Goal: Task Accomplishment & Management: Complete application form

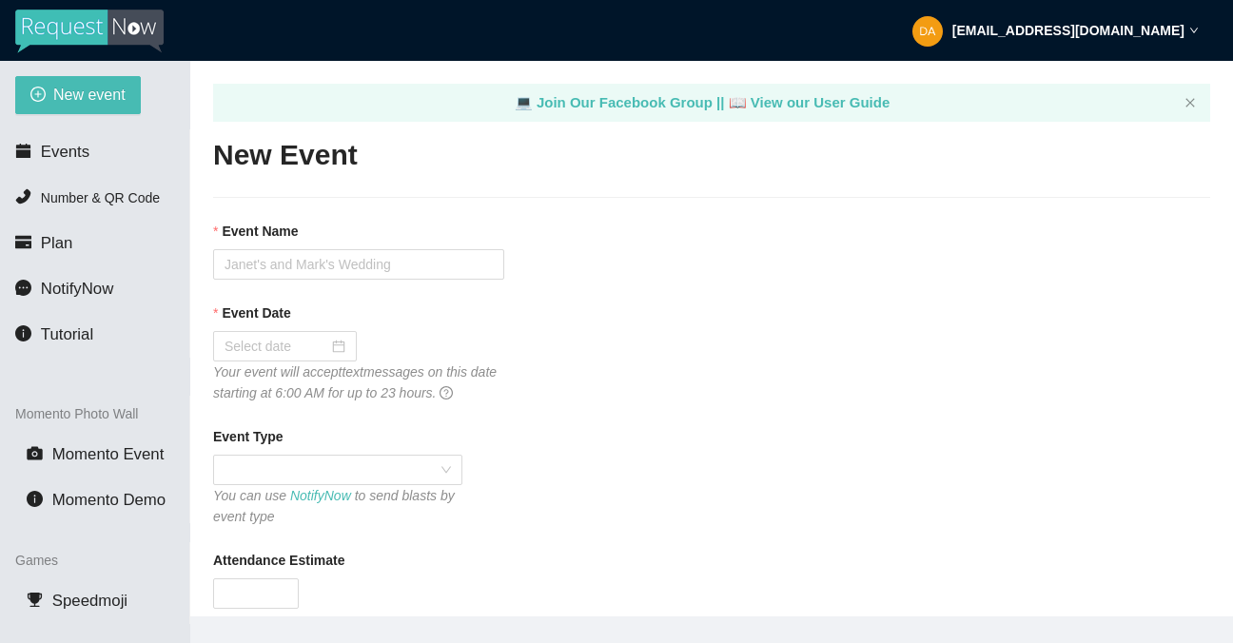
type textarea "[URL][DOMAIN_NAME]"
click at [249, 263] on input "Event Name" at bounding box center [358, 264] width 291 height 30
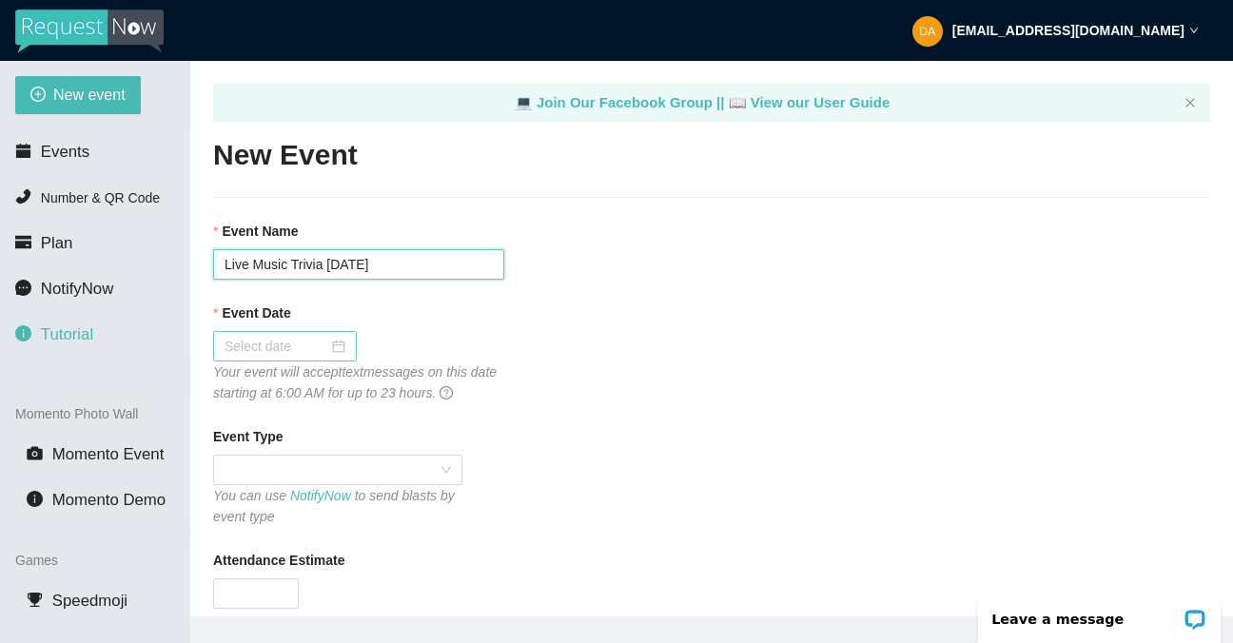
type input "Live Music Trivia [DATE]"
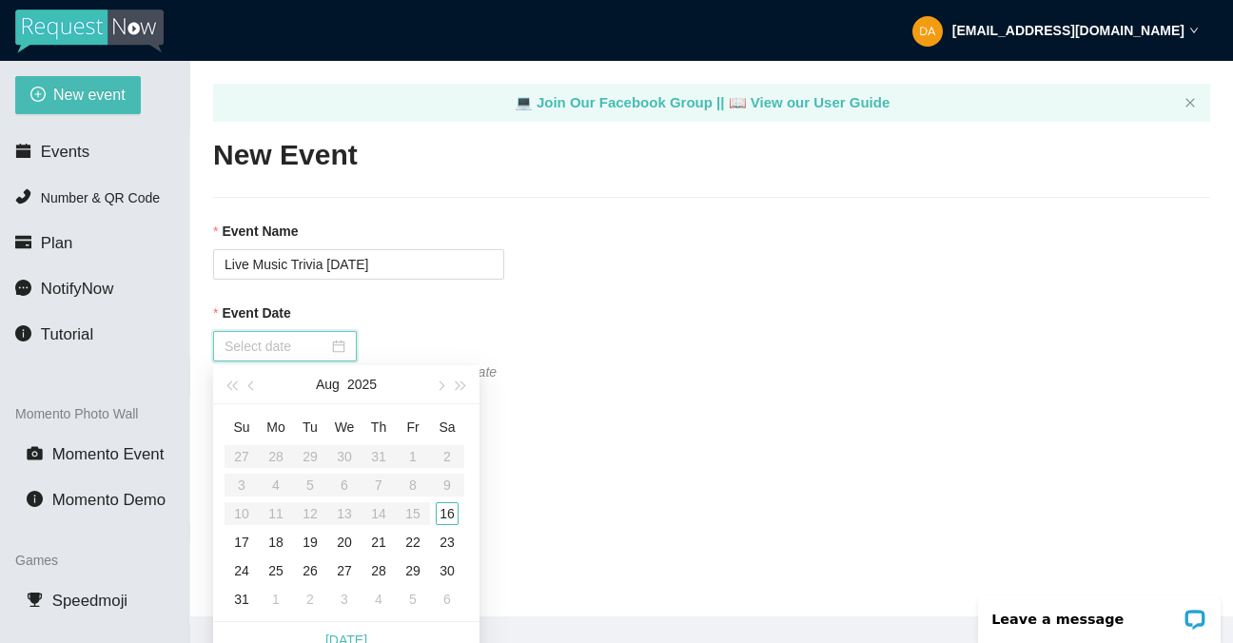
click at [239, 340] on input "Event Date" at bounding box center [276, 346] width 104 height 21
type input "[DATE]"
click at [444, 510] on div "16" at bounding box center [447, 513] width 23 height 23
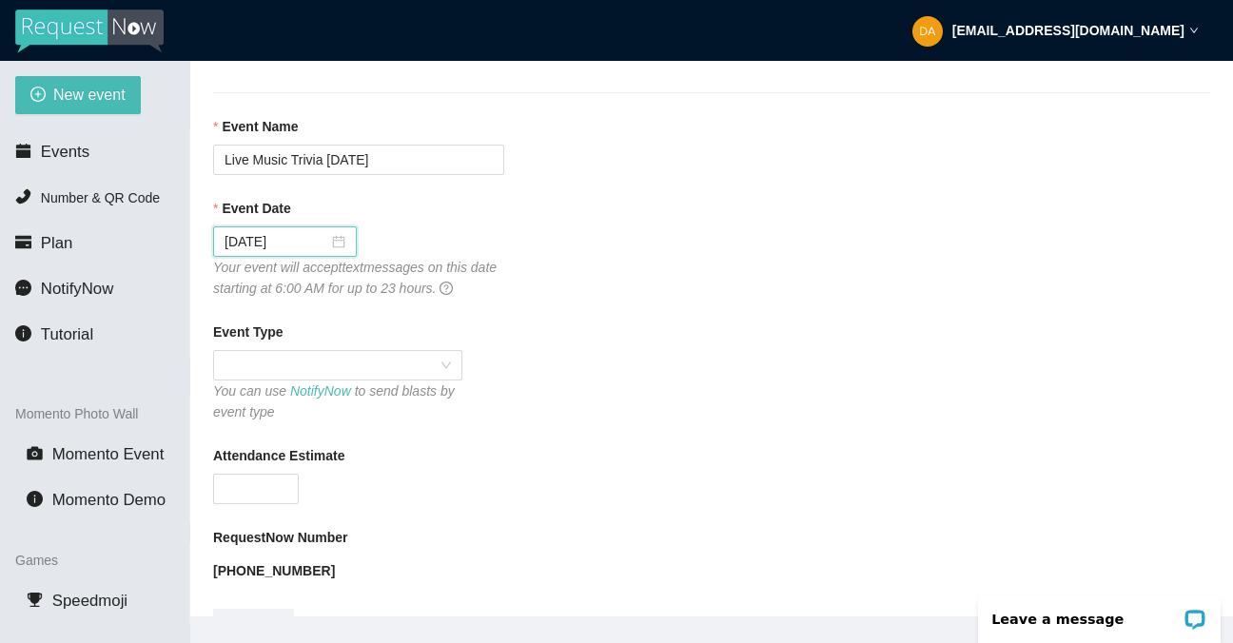
scroll to position [202, 0]
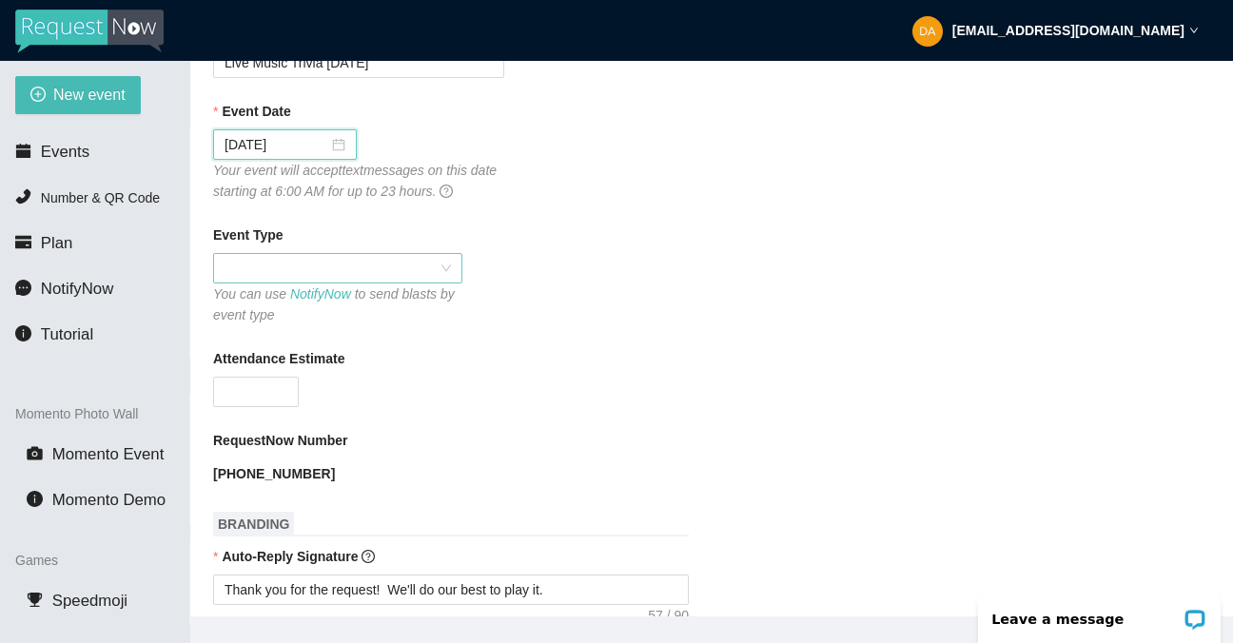
click at [370, 253] on div at bounding box center [337, 268] width 249 height 30
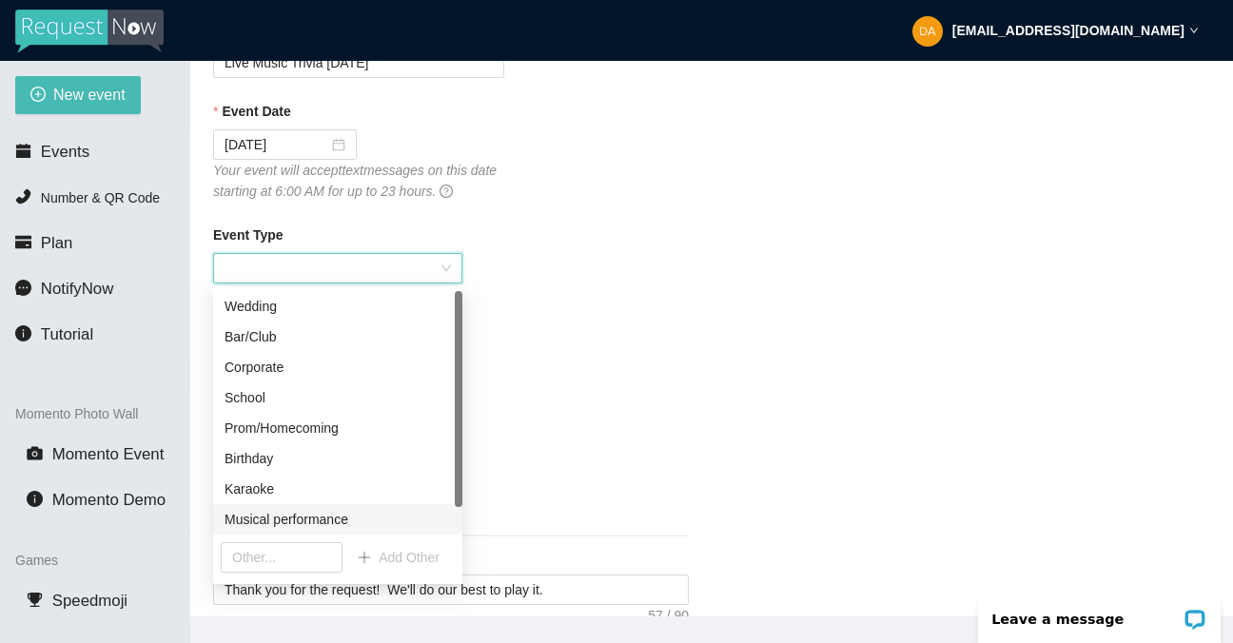
click at [352, 518] on div "Musical performance" at bounding box center [337, 519] width 226 height 21
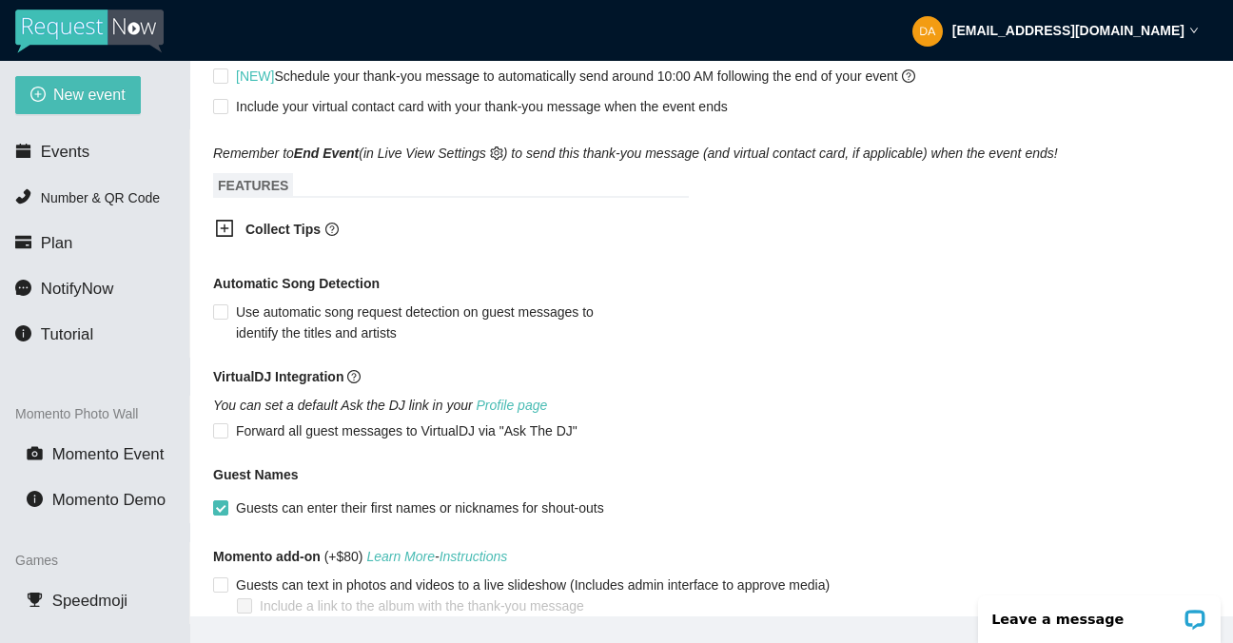
scroll to position [899, 0]
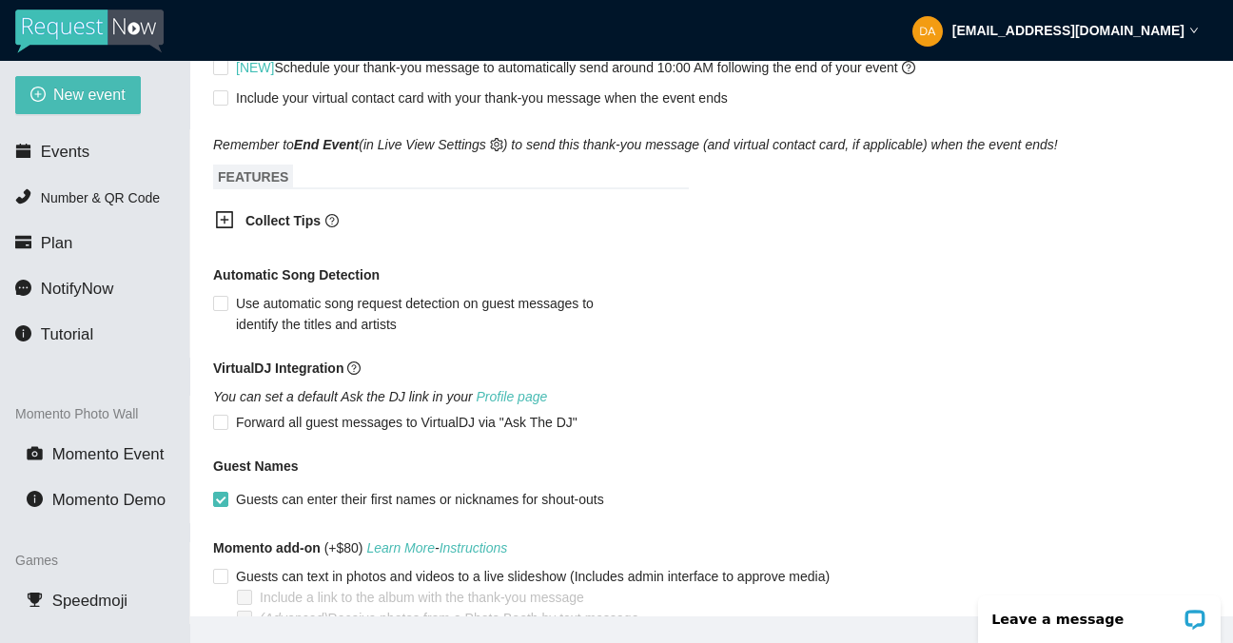
click at [224, 220] on icon "plus-square" at bounding box center [225, 220] width 9 height 9
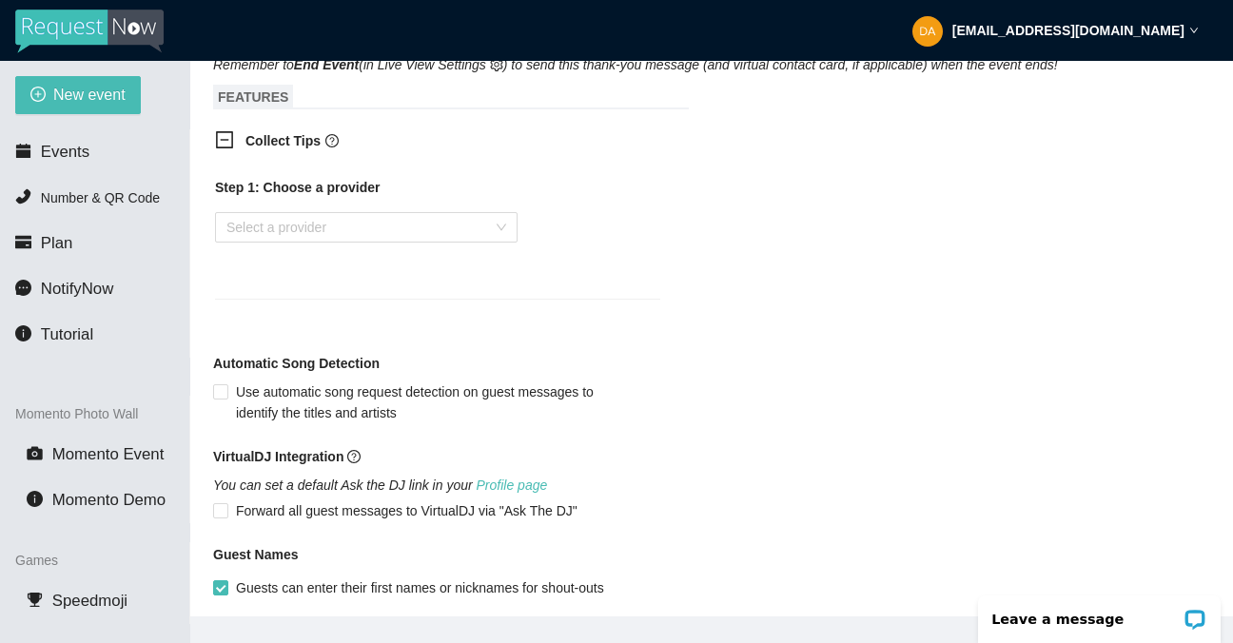
scroll to position [1027, 0]
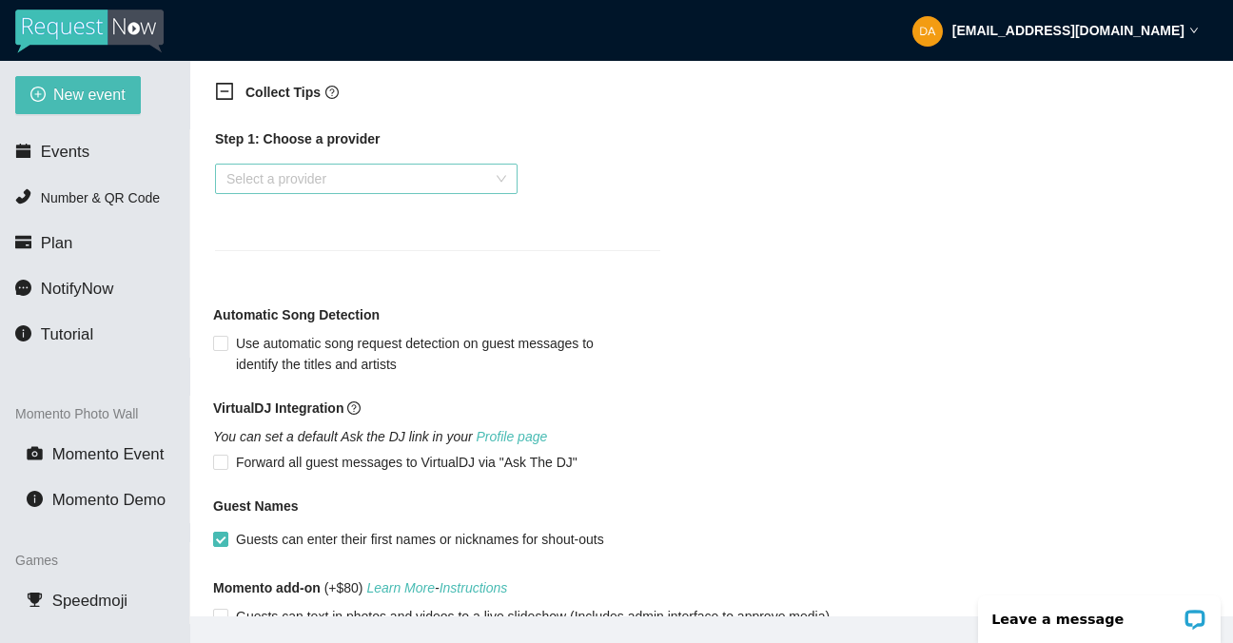
click at [500, 179] on div "Select a provider" at bounding box center [366, 179] width 303 height 30
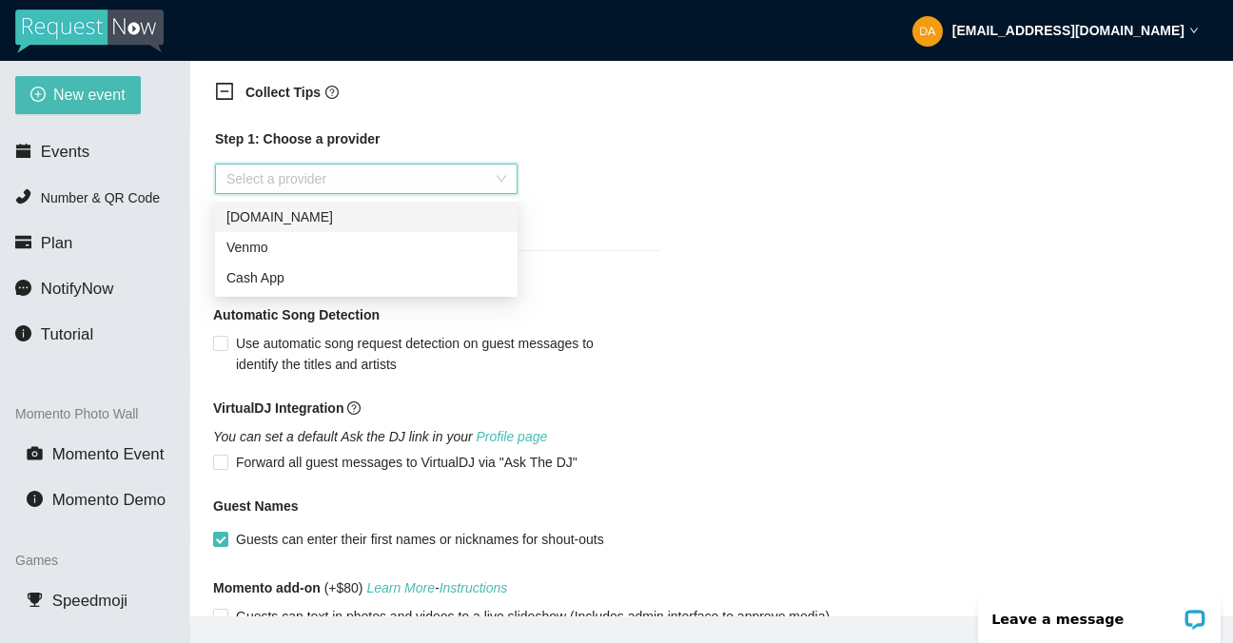
click at [450, 243] on div "Venmo" at bounding box center [366, 247] width 280 height 21
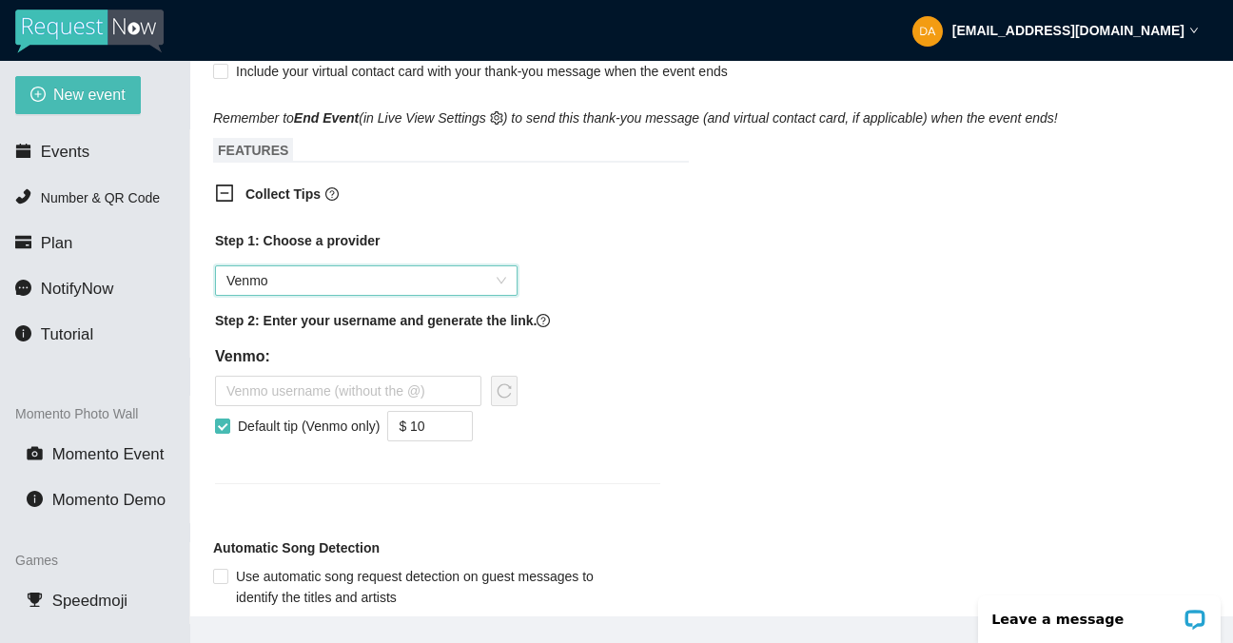
scroll to position [925, 0]
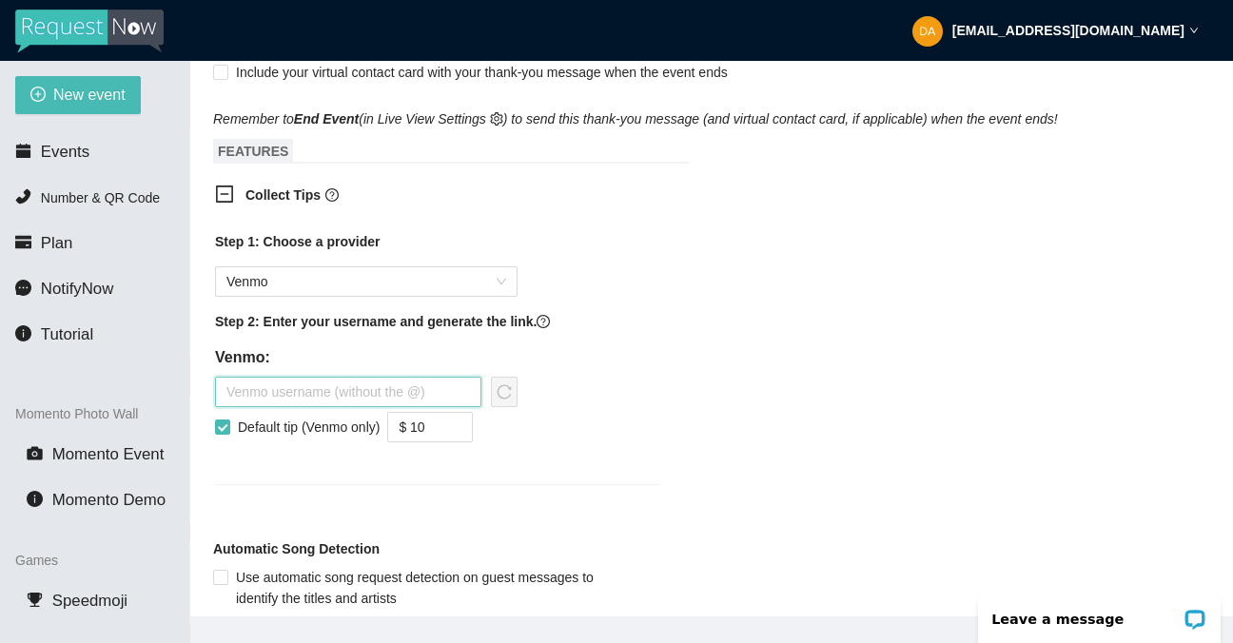
click at [362, 387] on input "text" at bounding box center [348, 392] width 266 height 30
click at [638, 458] on div "Step 1: Choose a provider Venmo Step 2: Enter your username and generate the li…" at bounding box center [437, 346] width 445 height 230
click at [231, 398] on input "livemusictriviasf" at bounding box center [348, 392] width 266 height 30
click at [263, 398] on input "Livemusictriviasf" at bounding box center [348, 392] width 266 height 30
click at [291, 395] on input "LiveMusictriviasf" at bounding box center [348, 392] width 266 height 30
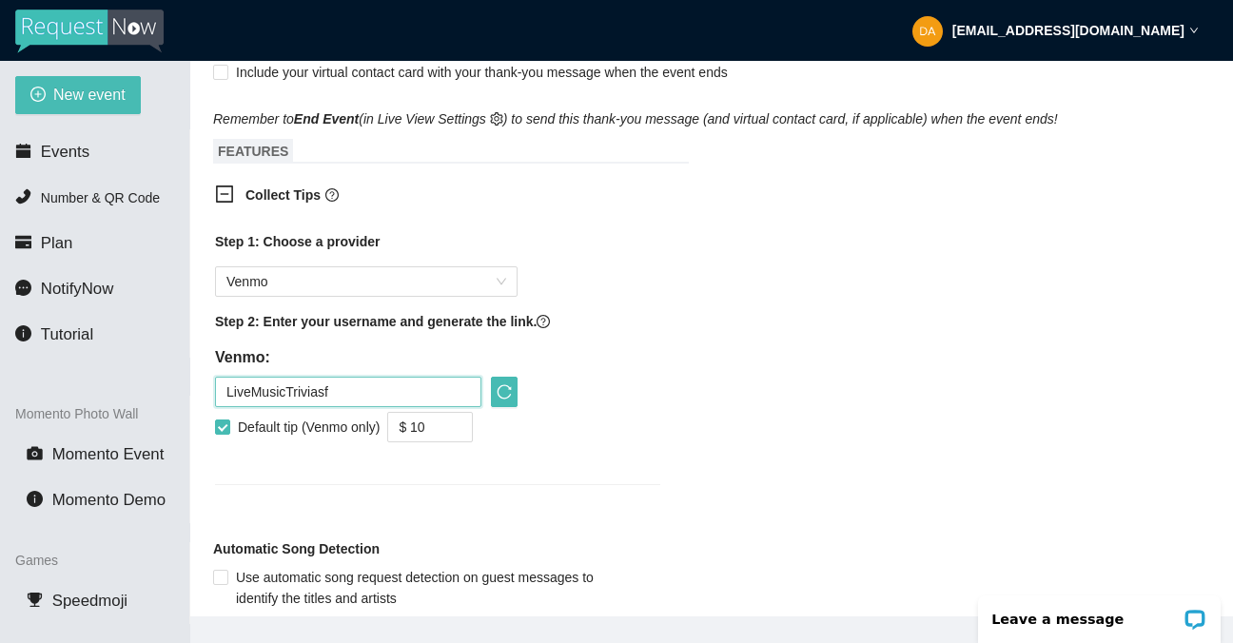
click at [340, 388] on input "LiveMusicTriviasf" at bounding box center [348, 392] width 266 height 30
type input "LiveMusicTriviaSF"
click at [436, 422] on input "$ 10" at bounding box center [430, 427] width 84 height 29
type input "$ 5"
click at [696, 416] on div "Collect Tips Step 1: Choose a provider Venmo Step 2: Enter your username and ge…" at bounding box center [711, 346] width 997 height 346
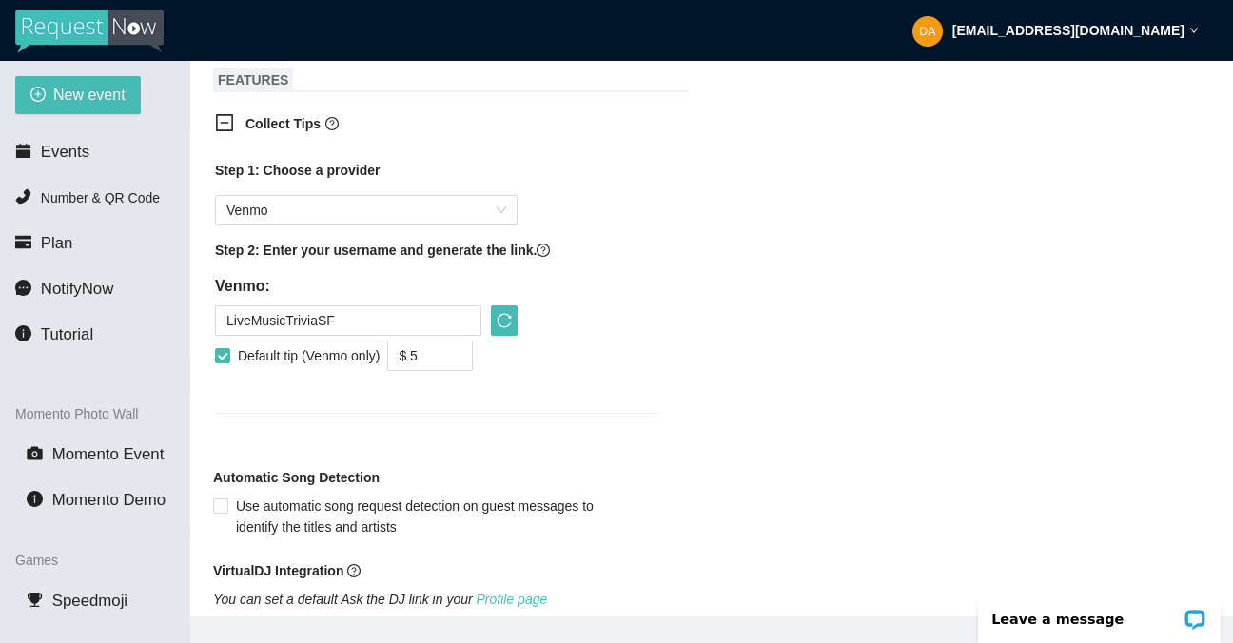
scroll to position [997, 0]
click at [335, 128] on span "Collect Tips" at bounding box center [291, 122] width 93 height 15
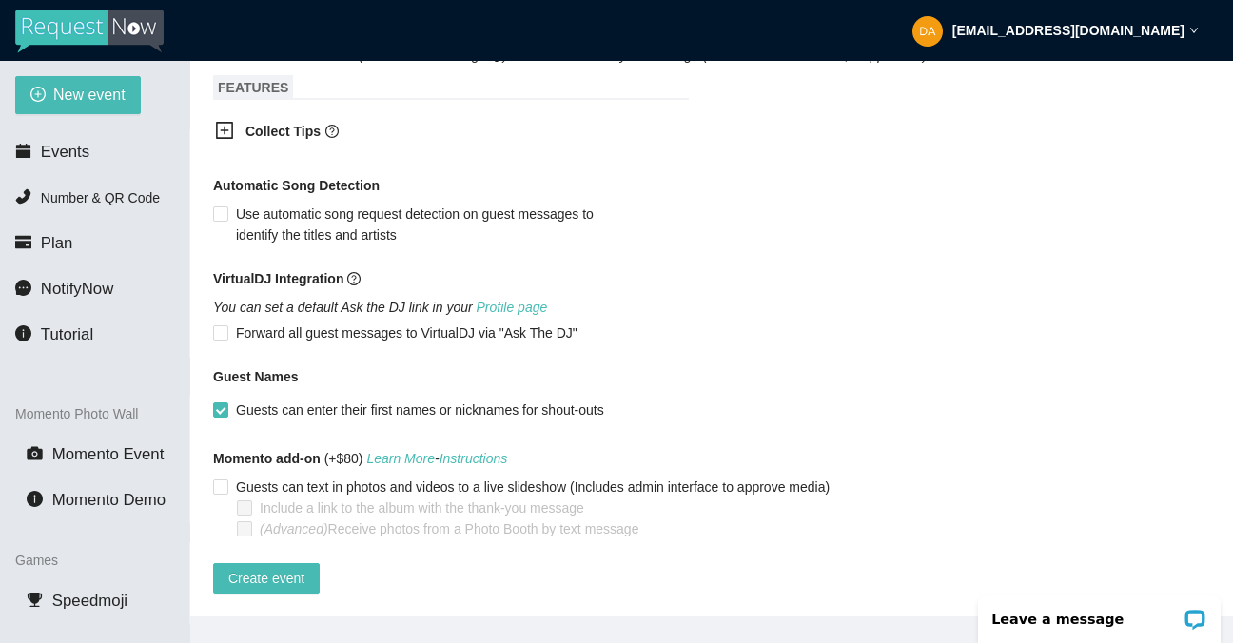
click at [335, 128] on span "Collect Tips" at bounding box center [291, 131] width 93 height 15
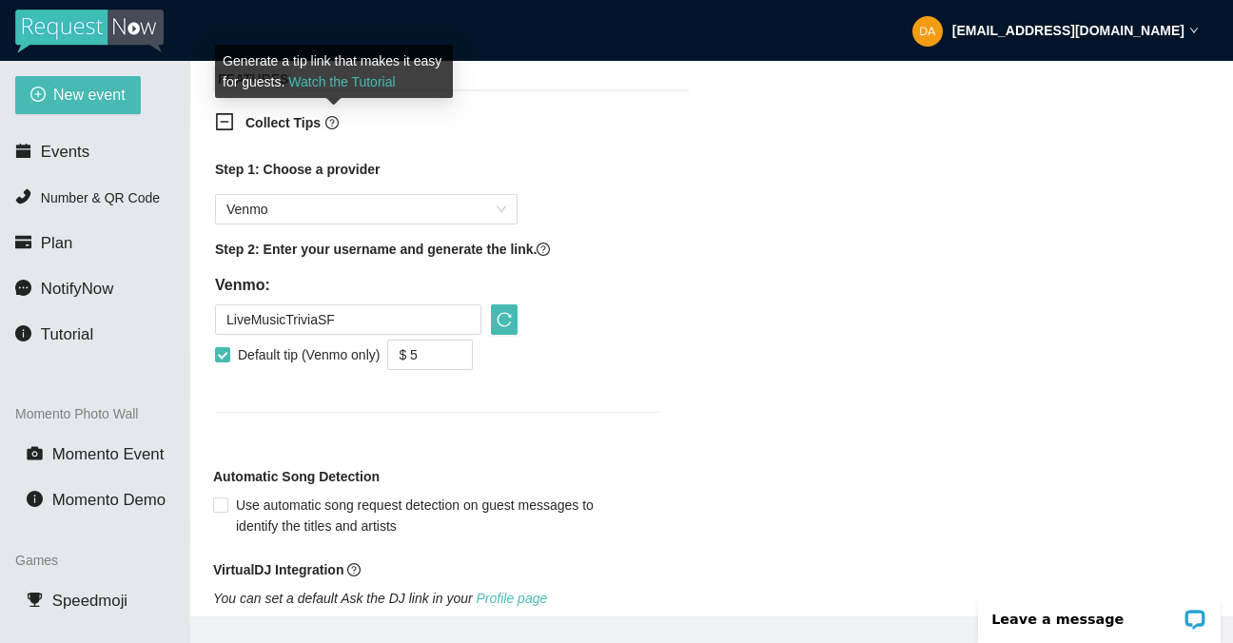
click at [338, 119] on icon "question-circle" at bounding box center [331, 122] width 13 height 13
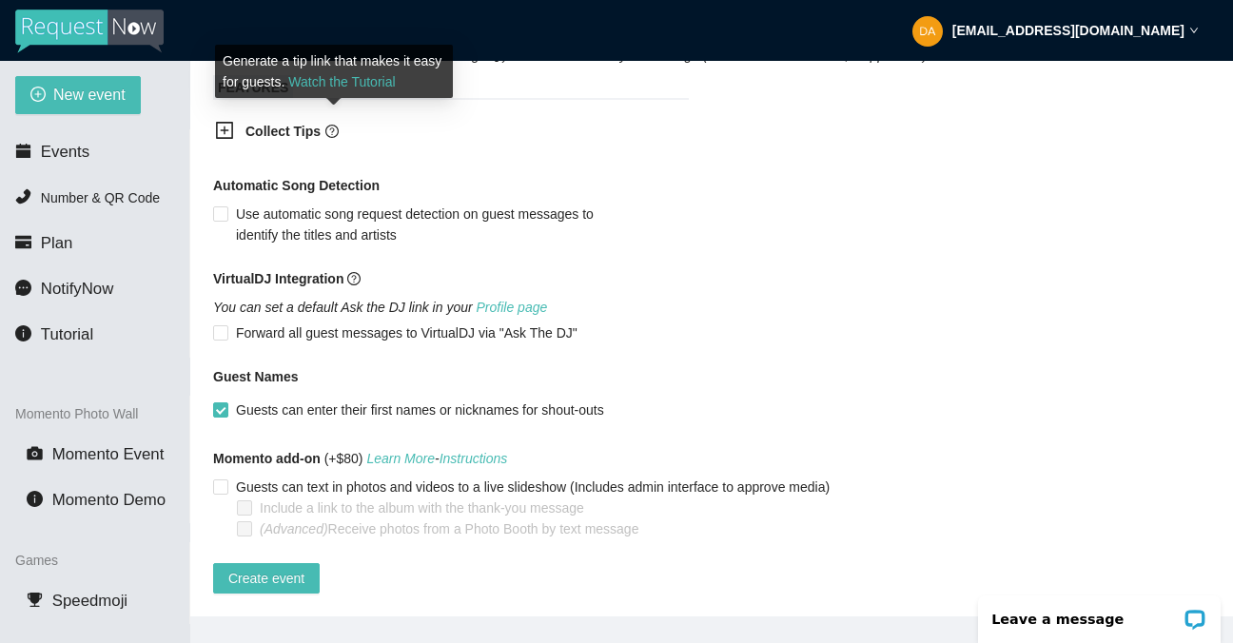
click at [338, 125] on icon "question-circle" at bounding box center [331, 131] width 13 height 13
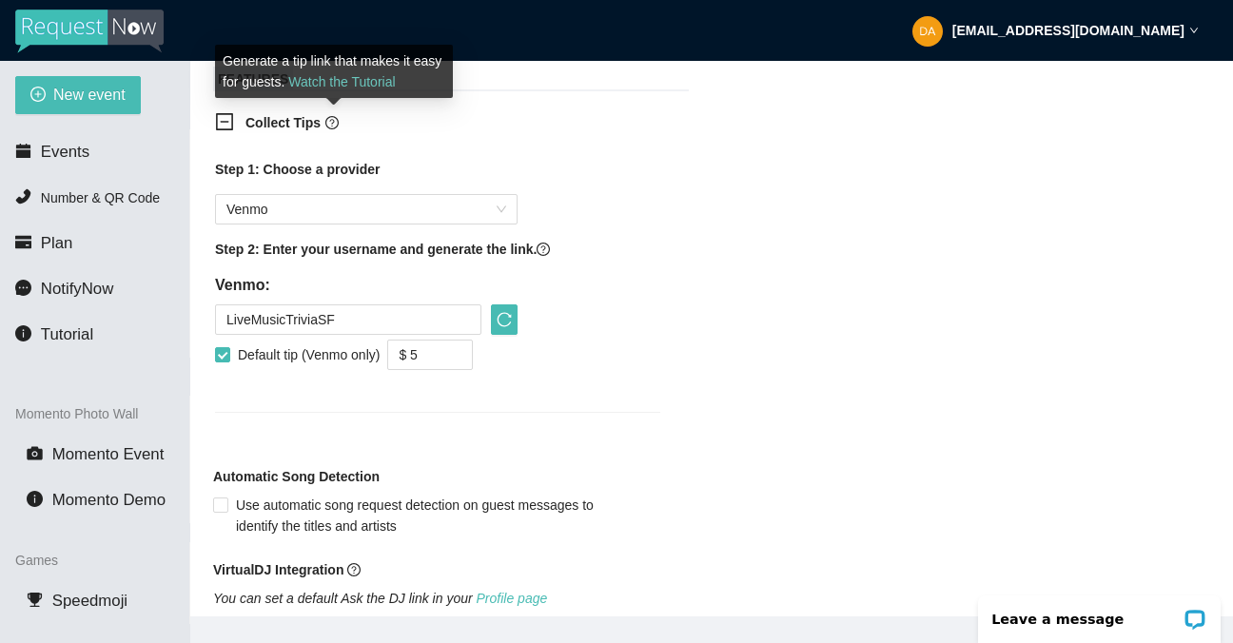
click at [374, 84] on link "Watch the Tutorial" at bounding box center [341, 81] width 107 height 15
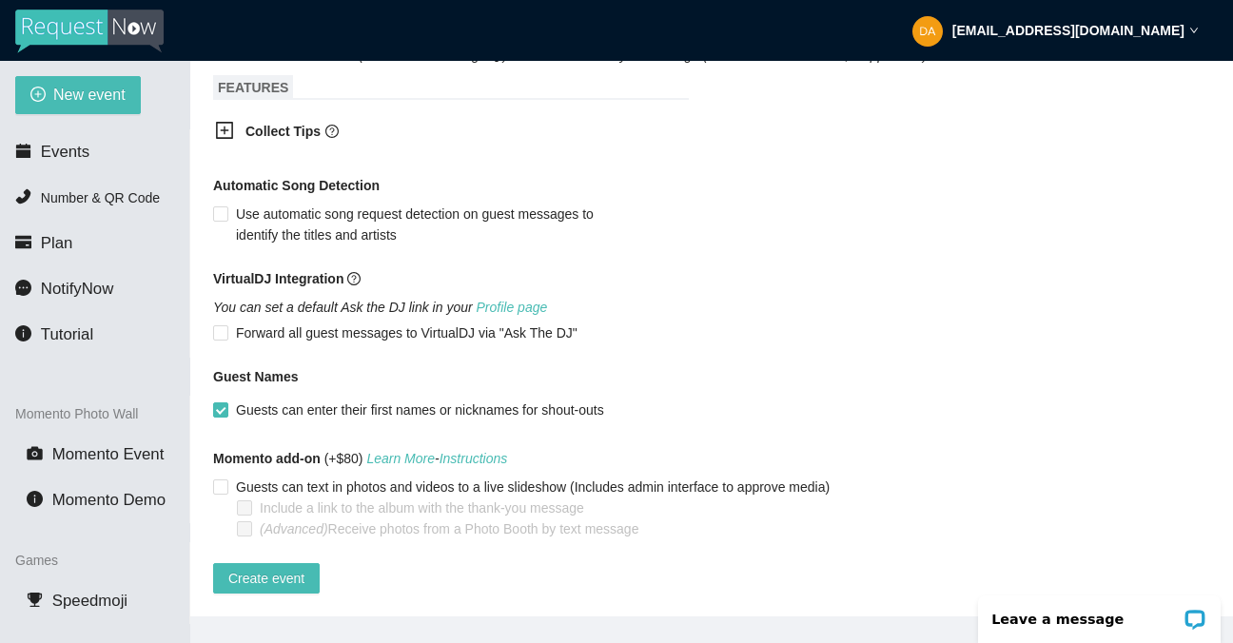
scroll to position [880, 0]
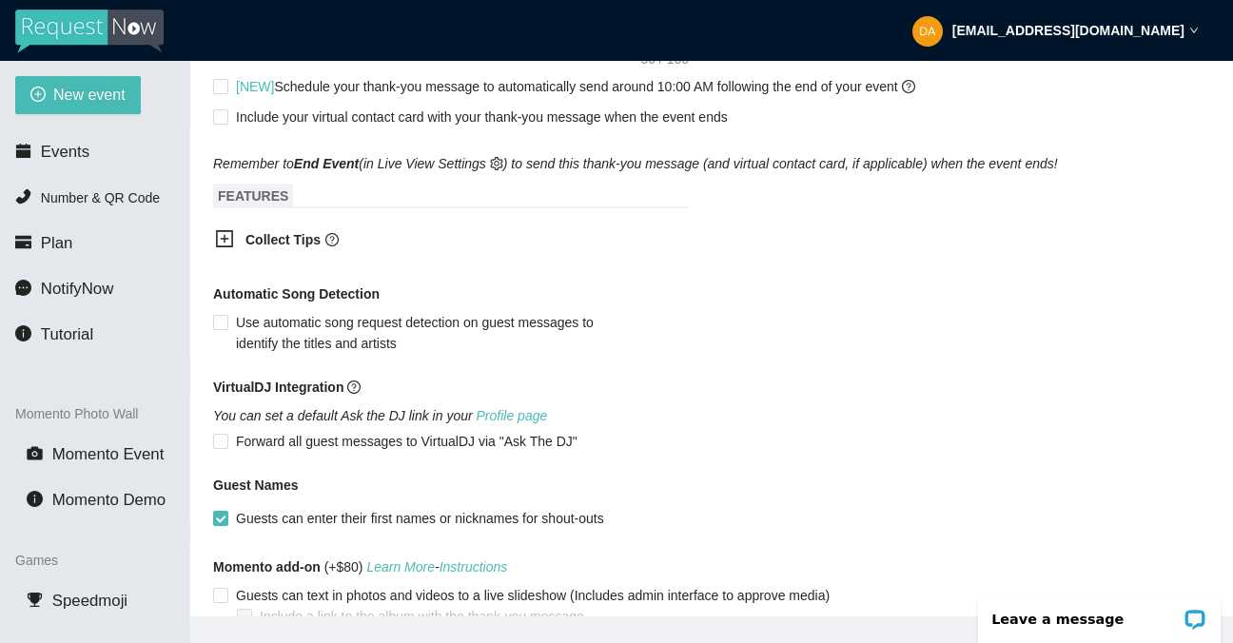
click at [224, 228] on div "Collect Tips" at bounding box center [438, 241] width 476 height 47
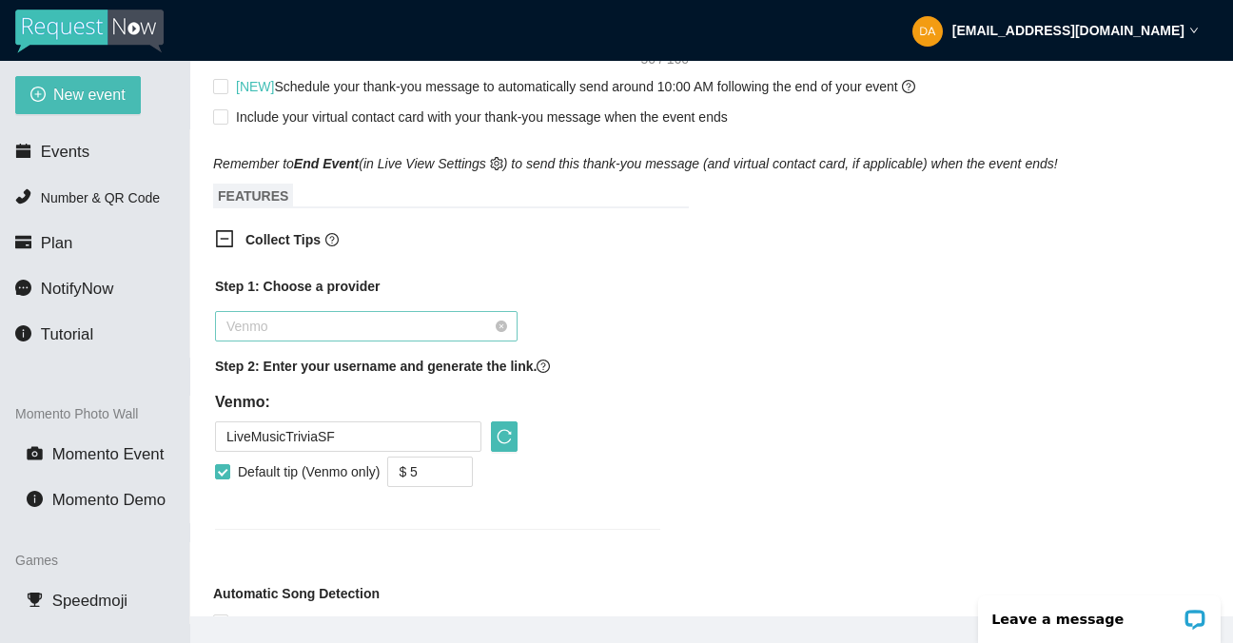
click at [303, 314] on span "Venmo" at bounding box center [366, 326] width 280 height 29
click at [318, 326] on span "Venmo" at bounding box center [366, 326] width 280 height 29
click at [312, 438] on input "LiveMusicTriviaSF" at bounding box center [348, 436] width 266 height 30
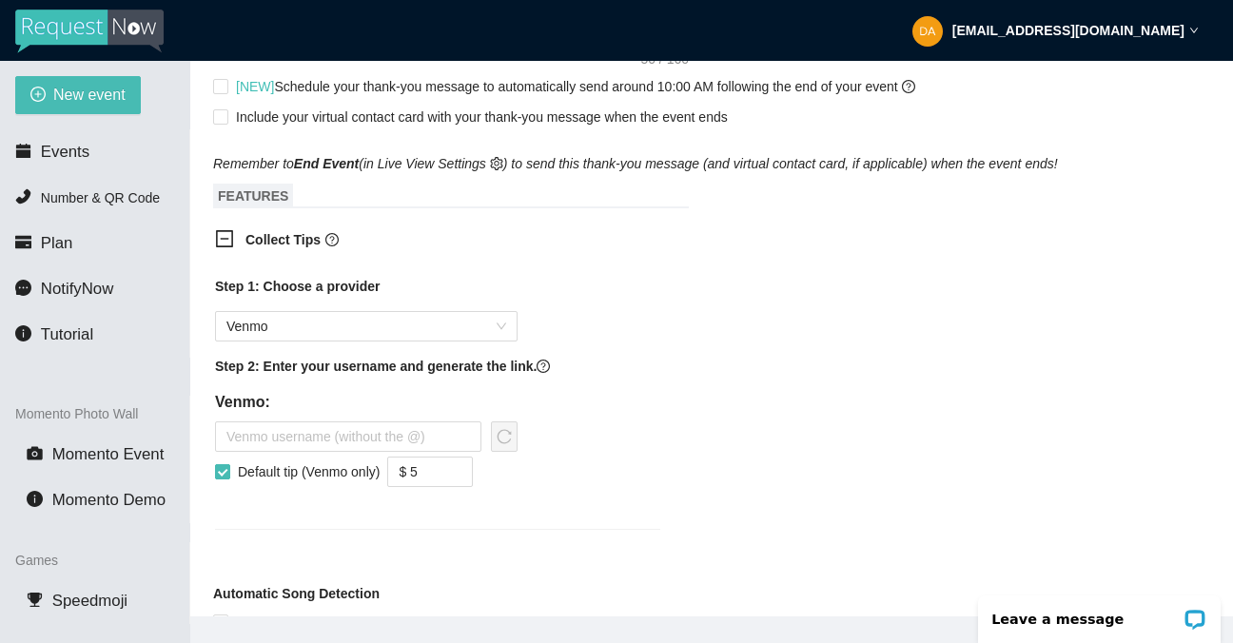
click at [226, 474] on input "Default tip (Venmo only)" at bounding box center [221, 470] width 13 height 13
checkbox input "false"
click at [693, 345] on div "Collect Tips Step 1: Choose a provider Venmo Step 2: Enter your username and ge…" at bounding box center [711, 391] width 997 height 346
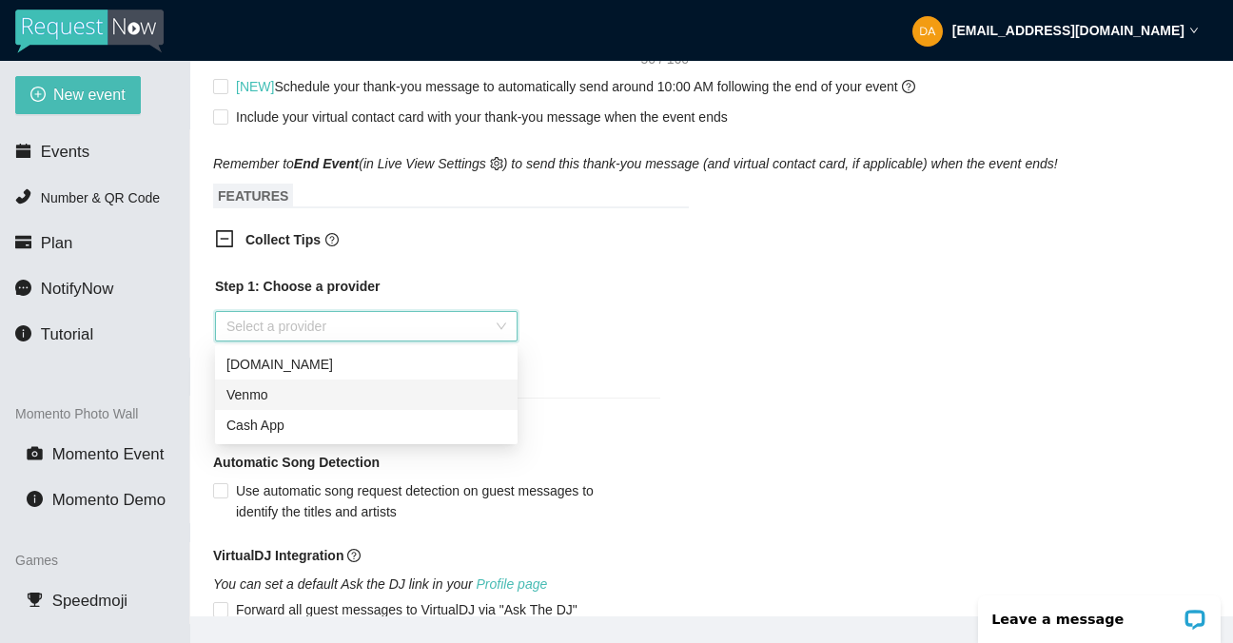
click at [503, 322] on div "Select a provider" at bounding box center [366, 326] width 303 height 30
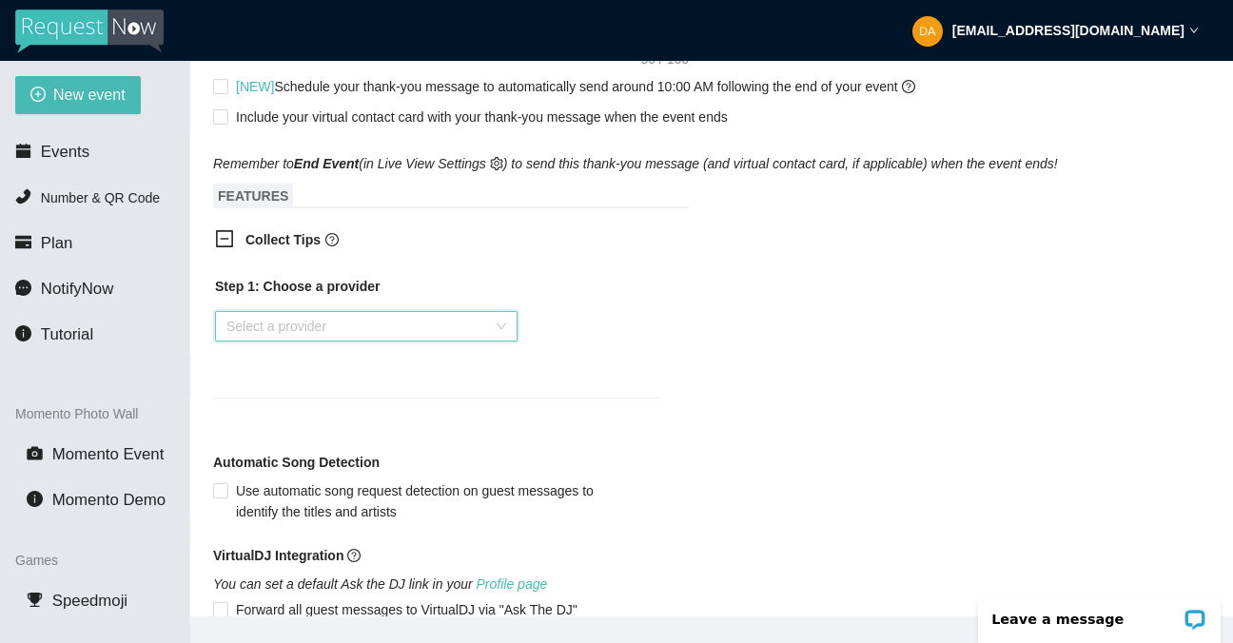
click at [631, 290] on div "Step 1: Choose a provider" at bounding box center [437, 286] width 445 height 21
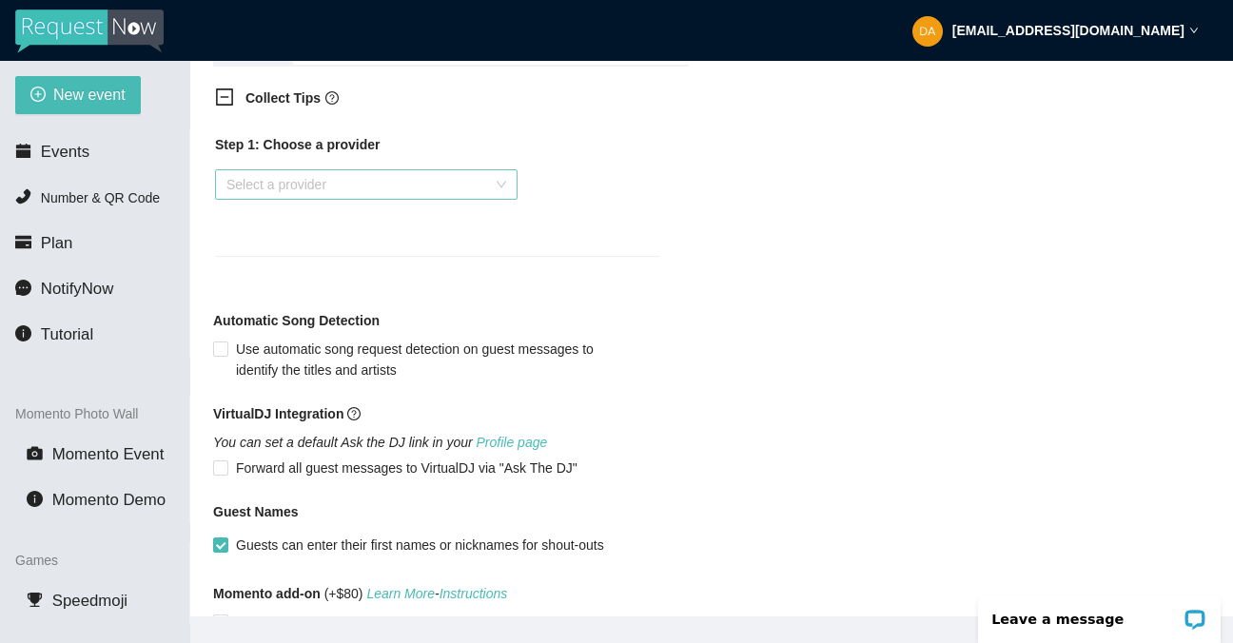
scroll to position [1171, 0]
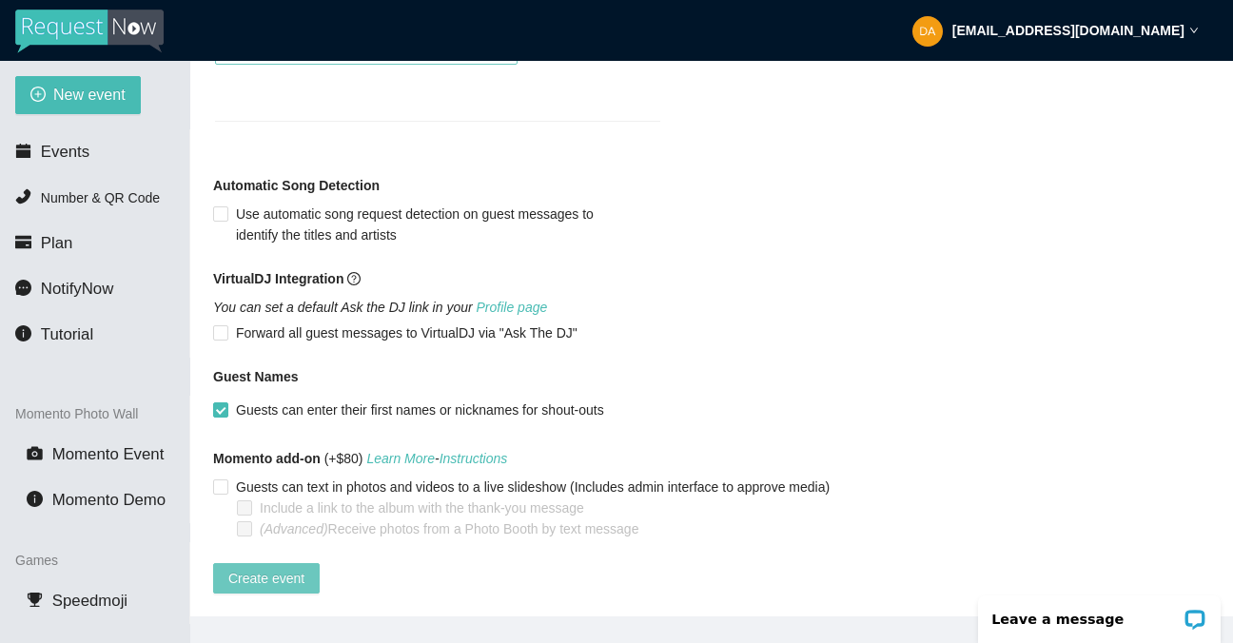
click at [284, 568] on span "Create event" at bounding box center [266, 578] width 76 height 21
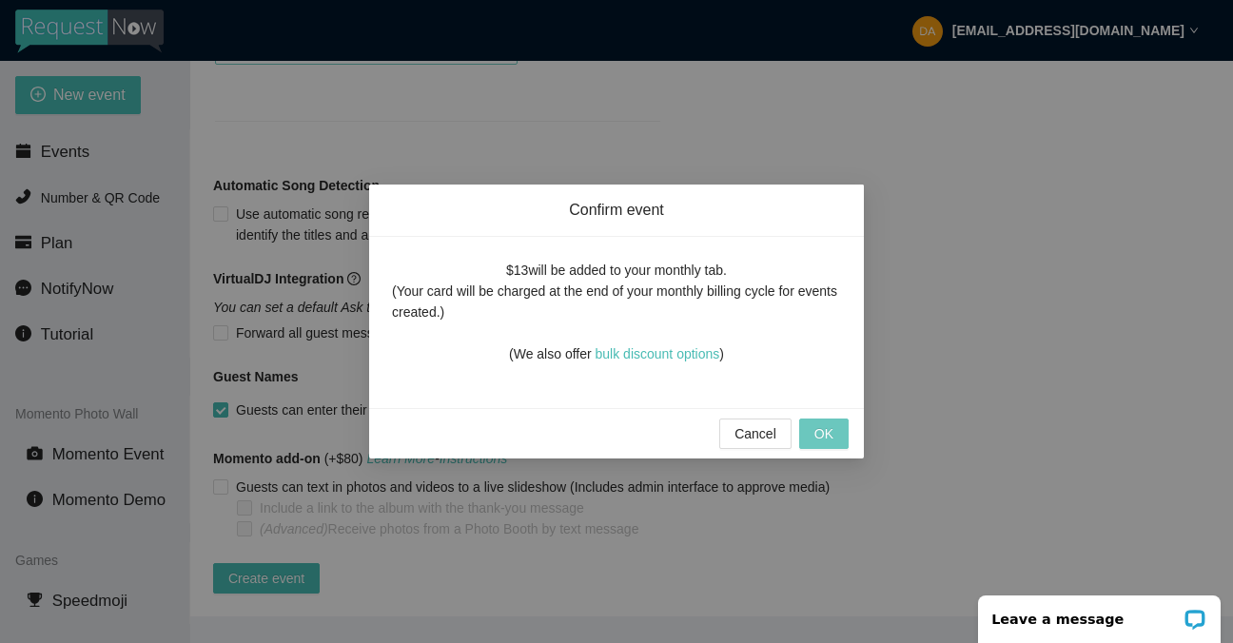
click at [825, 435] on span "OK" at bounding box center [823, 433] width 19 height 21
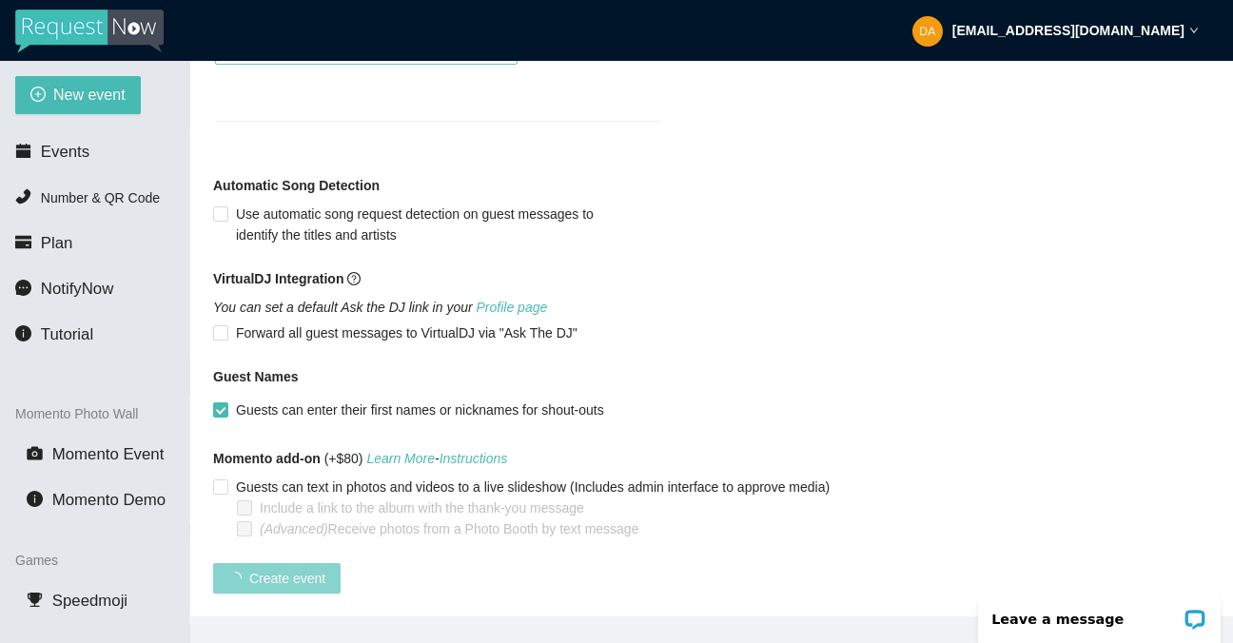
scroll to position [423, 0]
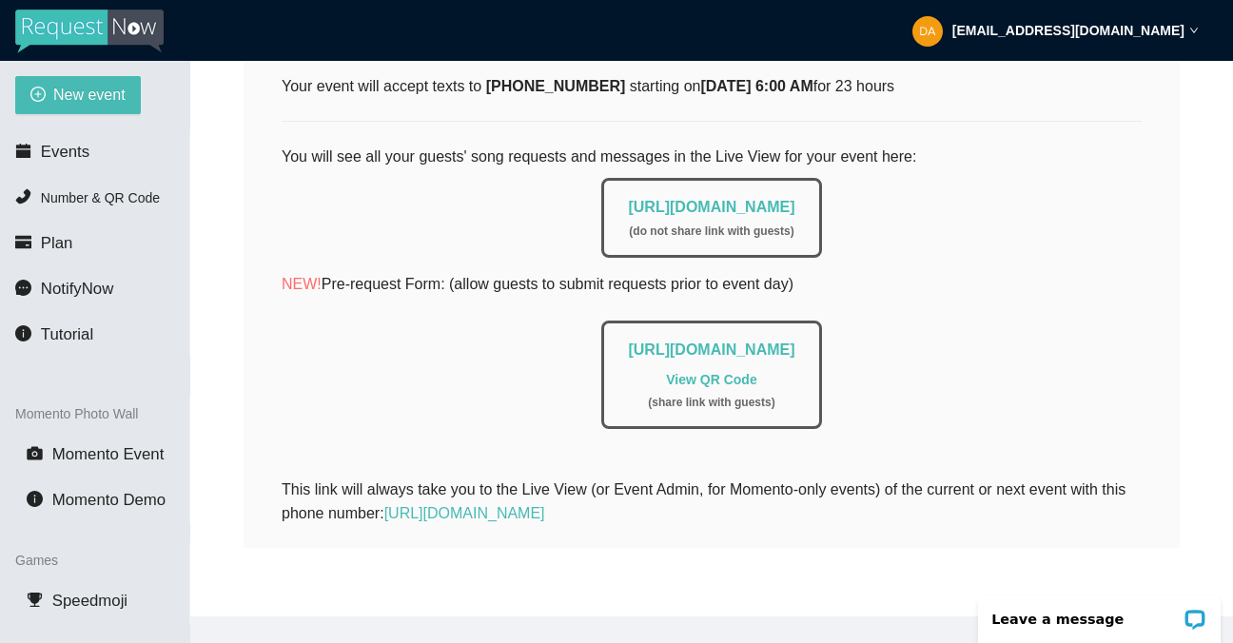
click at [930, 210] on div "[URL][DOMAIN_NAME] ( do not share link with guests )" at bounding box center [712, 212] width 860 height 89
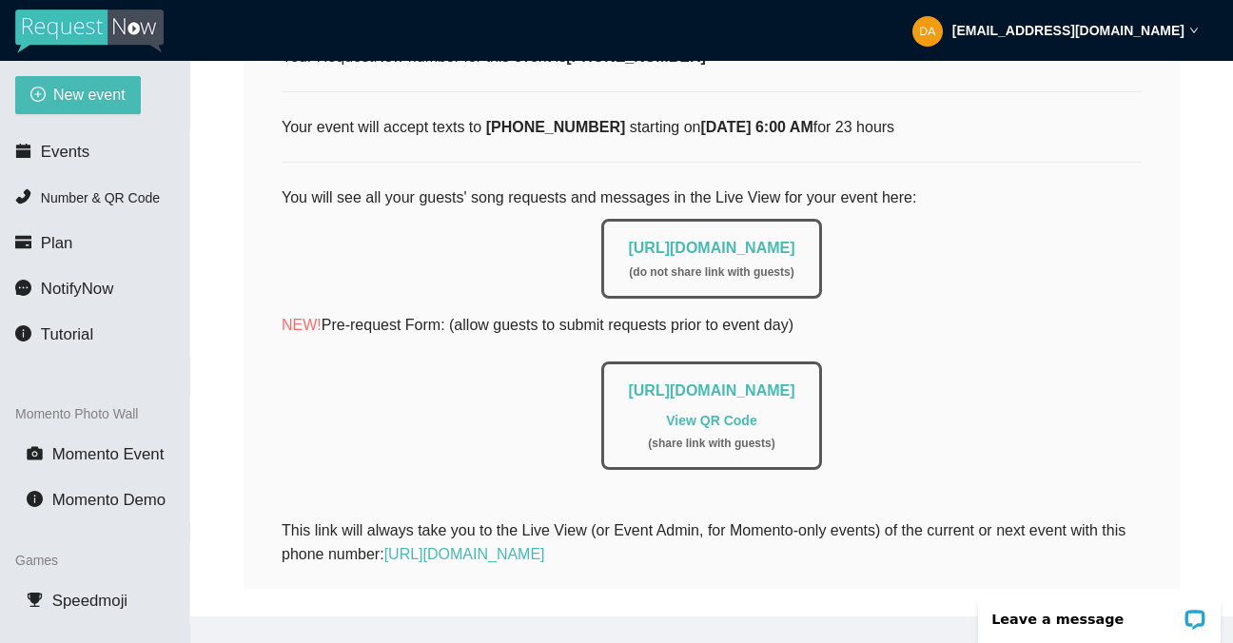
scroll to position [342, 0]
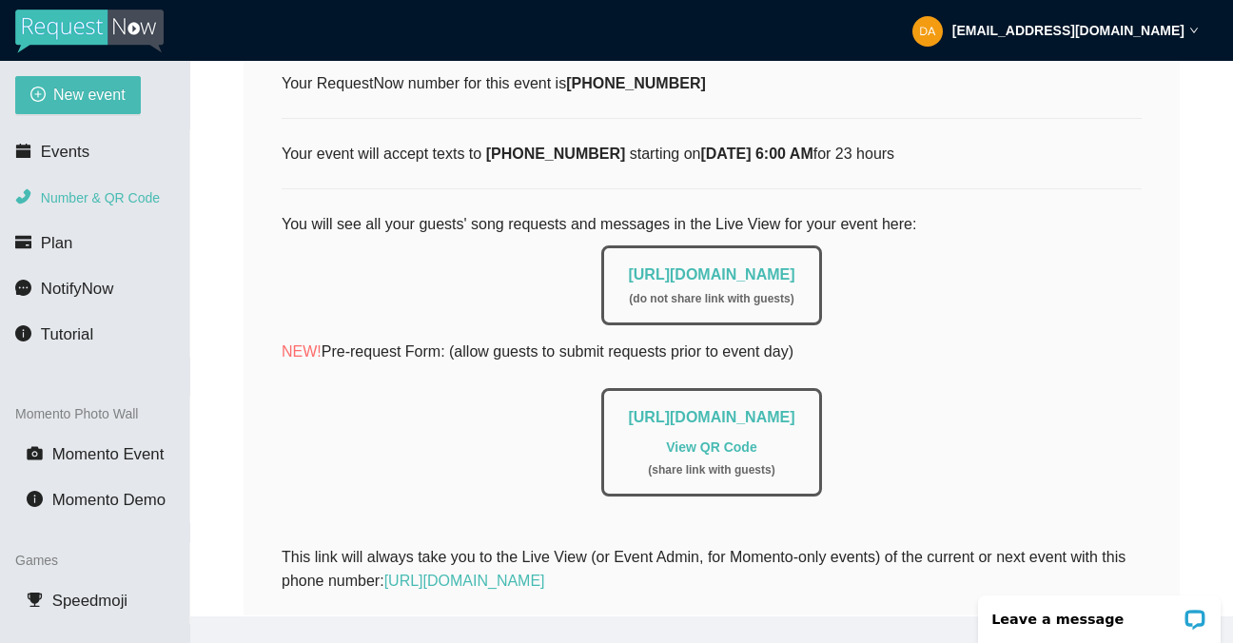
click at [73, 202] on span "Number & QR Code" at bounding box center [100, 197] width 119 height 15
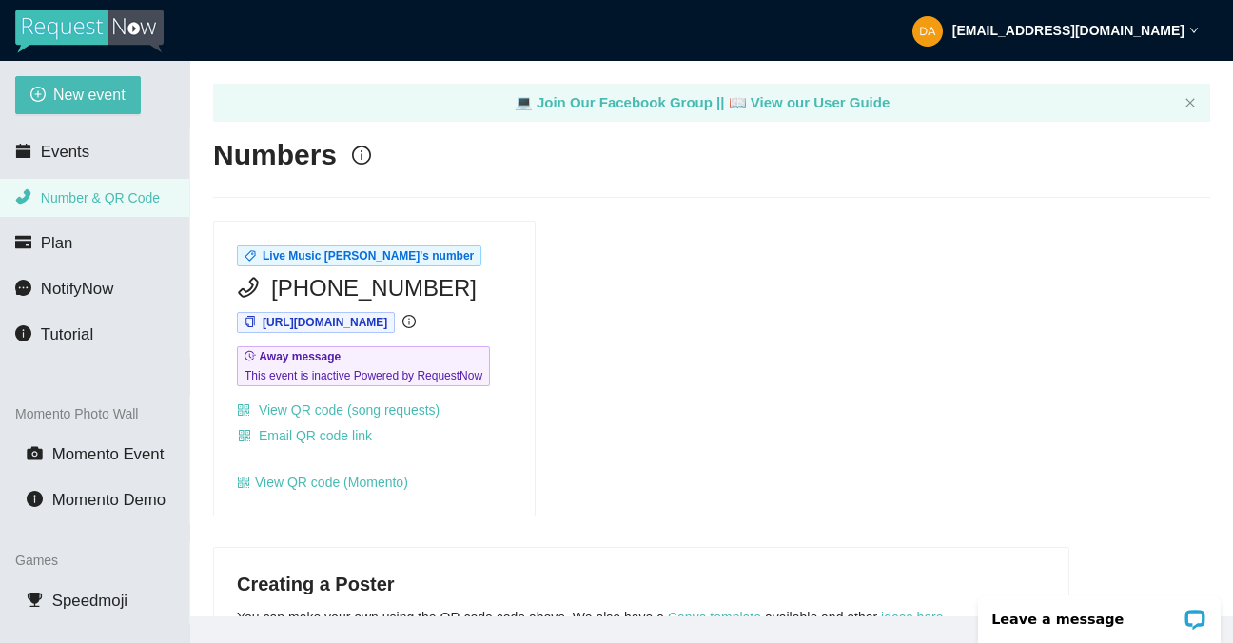
click at [630, 256] on div "Live Music Trivia's number [PHONE_NUMBER] [URL][DOMAIN_NAME] Away message This …" at bounding box center [711, 369] width 1012 height 296
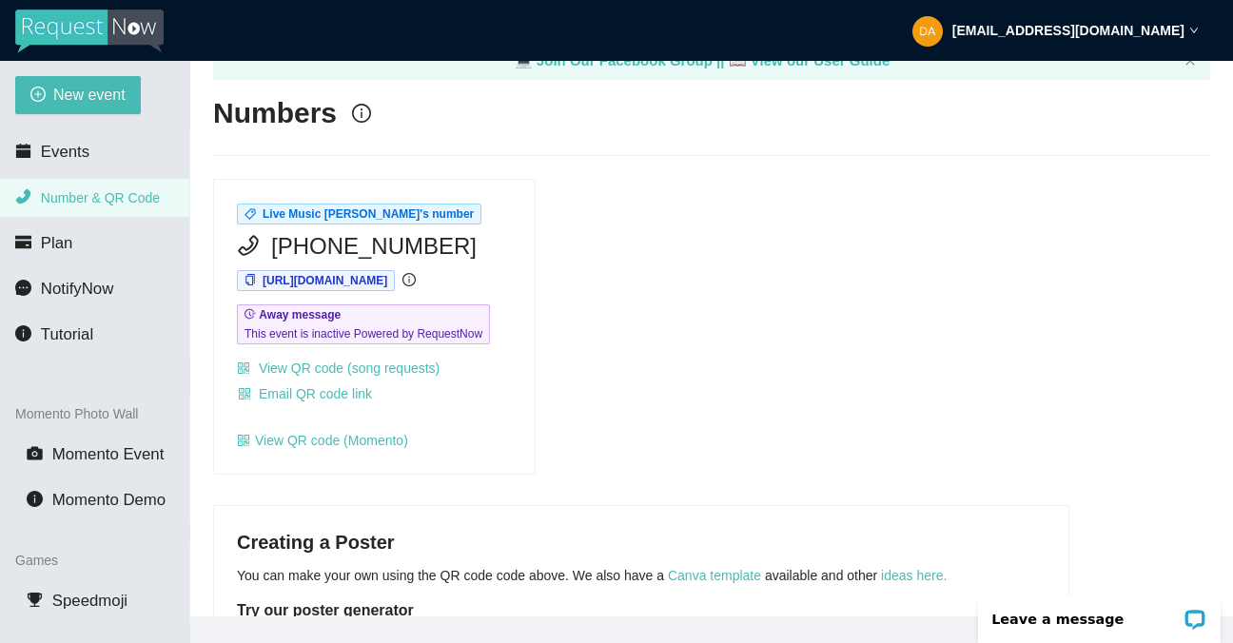
scroll to position [49, 0]
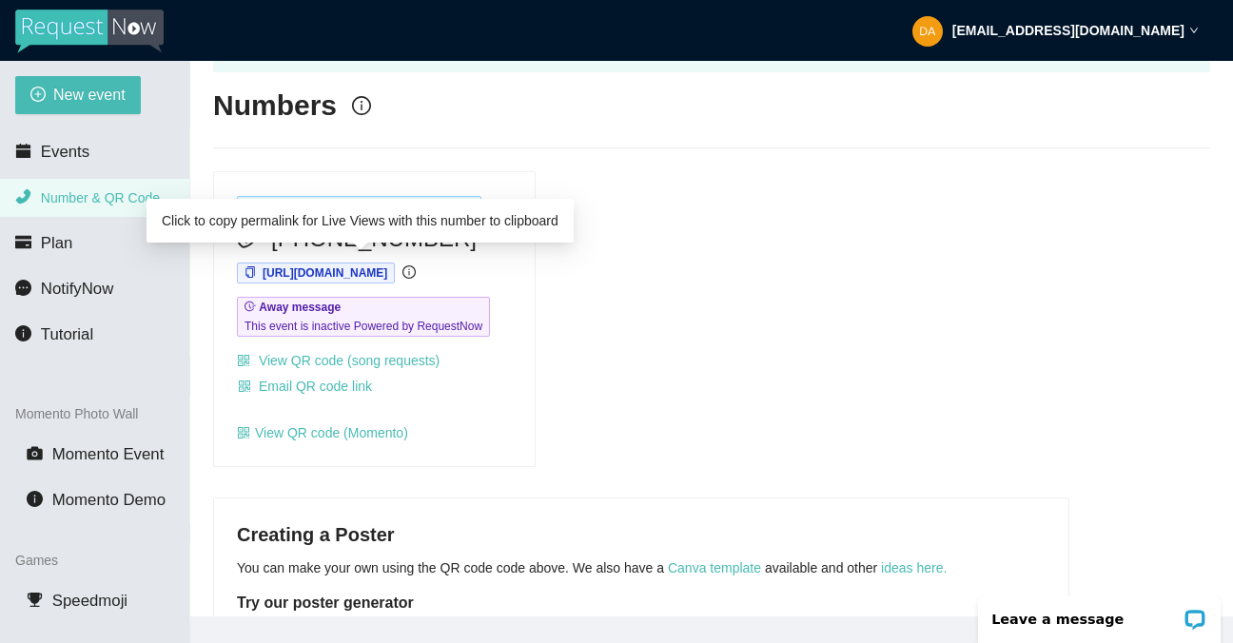
click at [387, 274] on span "[URL][DOMAIN_NAME]" at bounding box center [325, 272] width 125 height 13
